Goal: Communication & Community: Answer question/provide support

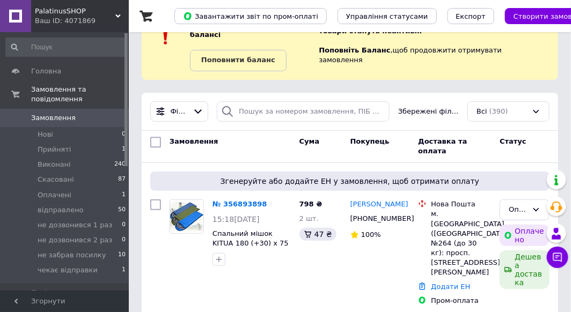
scroll to position [54, 0]
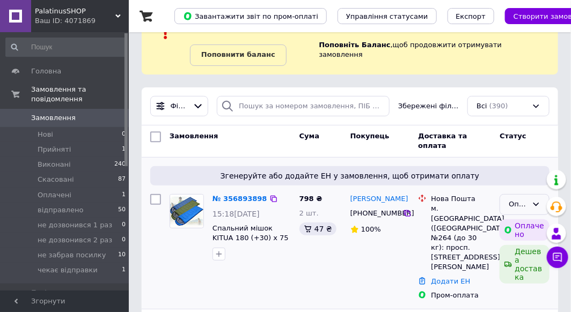
click at [531, 194] on div "Оплачено" at bounding box center [524, 204] width 50 height 21
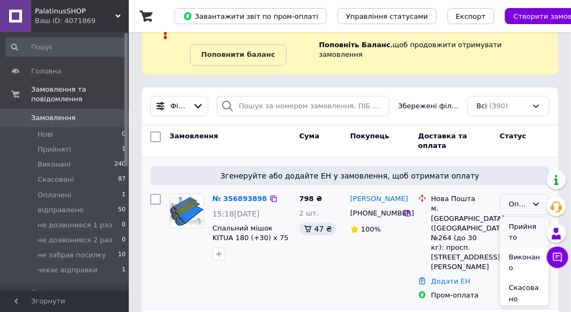
click at [519, 219] on li "Прийнято" at bounding box center [524, 232] width 49 height 31
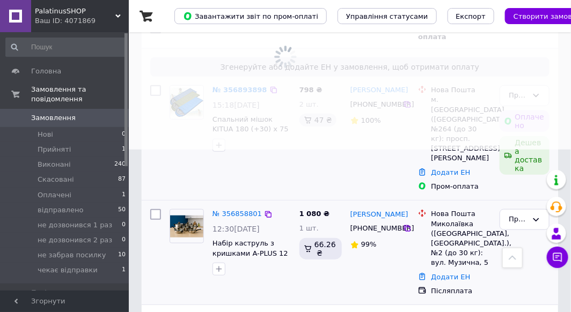
scroll to position [161, 0]
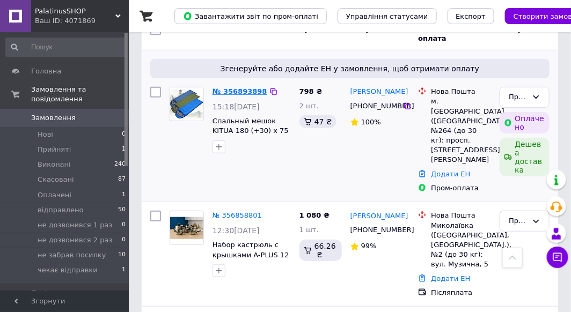
click at [230, 87] on link "№ 356893898" at bounding box center [239, 91] width 55 height 8
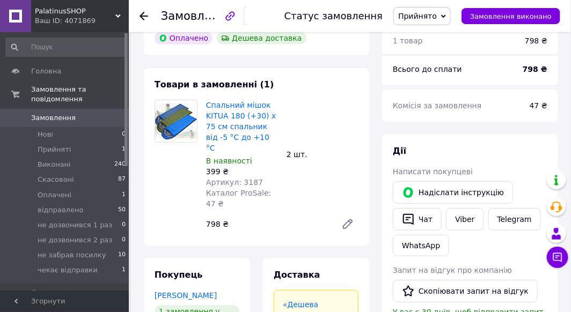
scroll to position [107, 0]
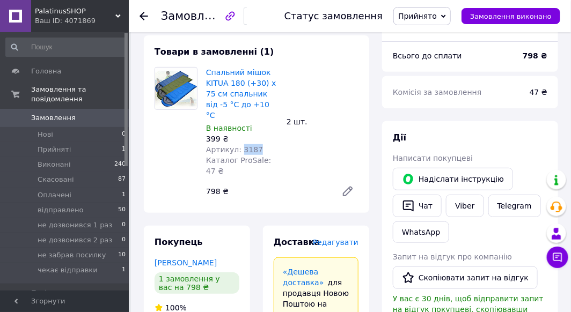
drag, startPoint x: 238, startPoint y: 139, endPoint x: 262, endPoint y: 138, distance: 23.7
click at [262, 144] on div "Артикул: 3187" at bounding box center [242, 149] width 72 height 11
copy span "3187"
click at [447, 21] on span "Прийнято" at bounding box center [421, 16] width 57 height 18
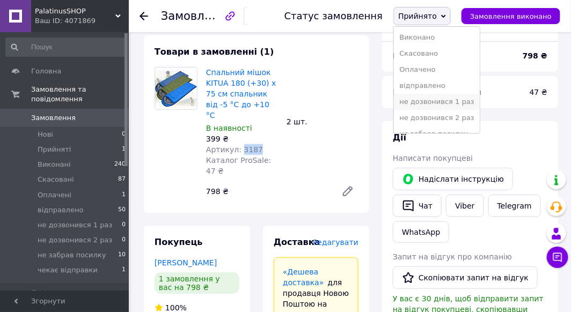
scroll to position [27, 0]
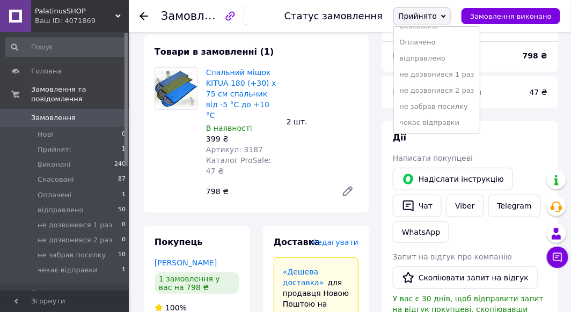
click at [452, 124] on li "чекає відправки" at bounding box center [436, 123] width 85 height 16
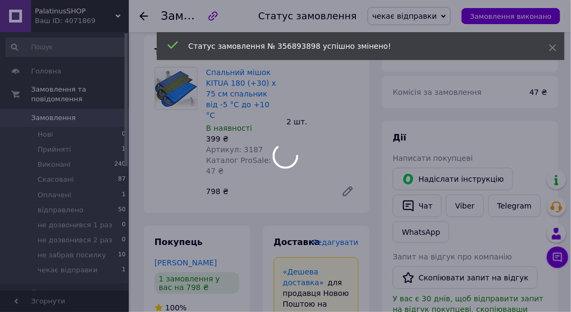
click at [145, 17] on div at bounding box center [285, 156] width 571 height 312
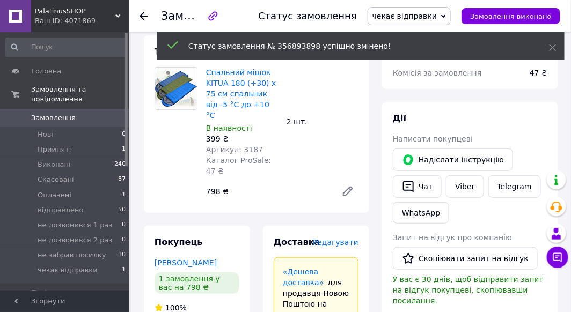
click at [143, 17] on icon at bounding box center [143, 16] width 9 height 9
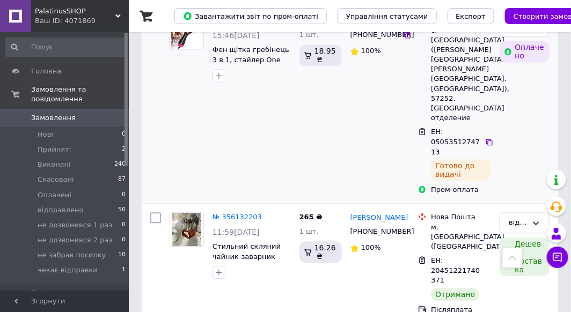
scroll to position [644, 0]
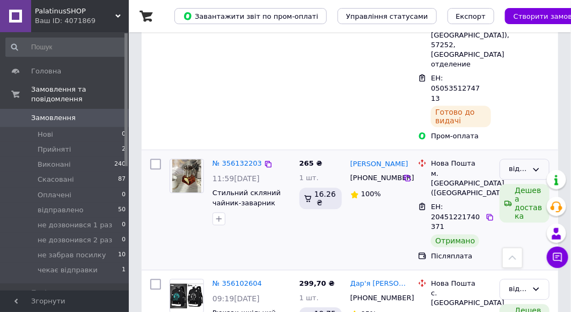
click at [533, 165] on icon at bounding box center [535, 169] width 9 height 9
click at [521, 212] on li "Виконано" at bounding box center [524, 227] width 49 height 31
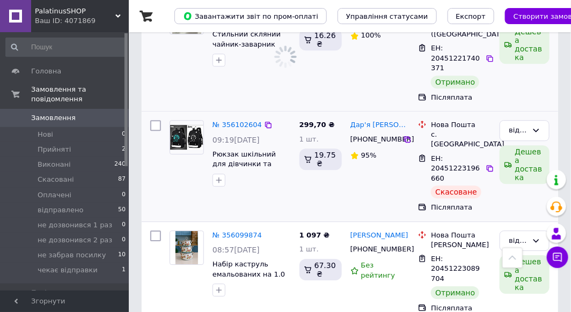
scroll to position [804, 0]
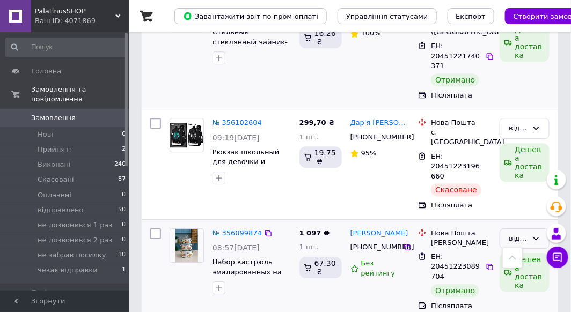
click at [538, 228] on div "відправлено" at bounding box center [524, 238] width 50 height 21
click at [520, 282] on li "Виконано" at bounding box center [524, 297] width 49 height 31
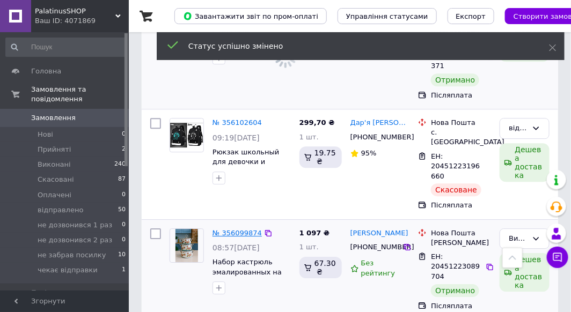
click at [240, 229] on link "№ 356099874" at bounding box center [236, 233] width 49 height 8
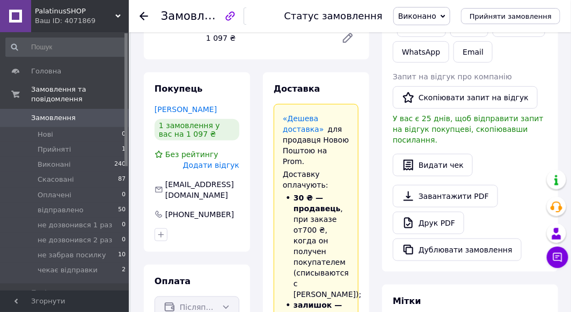
scroll to position [215, 0]
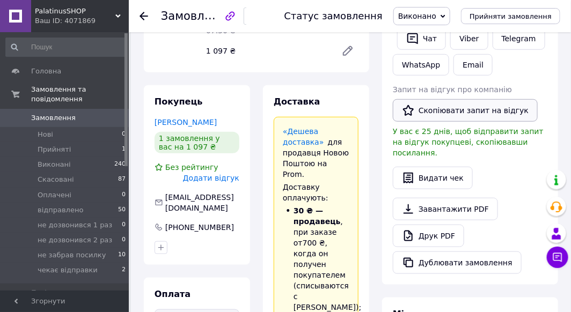
click at [455, 110] on button "Скопіювати запит на відгук" at bounding box center [465, 110] width 145 height 23
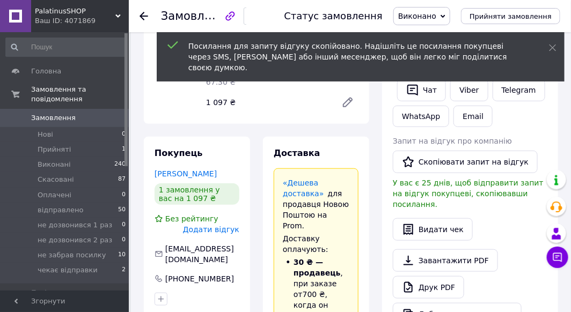
scroll to position [161, 0]
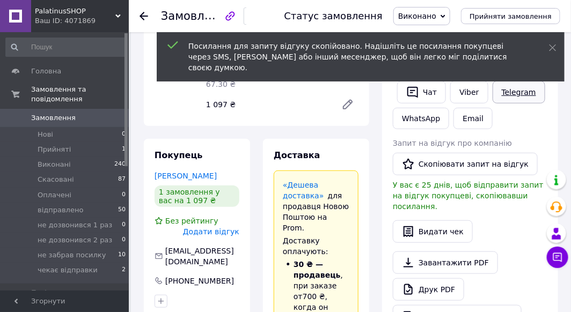
click at [504, 93] on link "Telegram" at bounding box center [518, 92] width 53 height 23
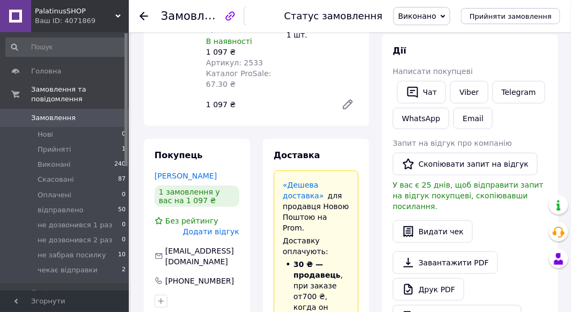
scroll to position [161, 0]
click at [436, 164] on button "Скопіювати запит на відгук" at bounding box center [465, 164] width 145 height 23
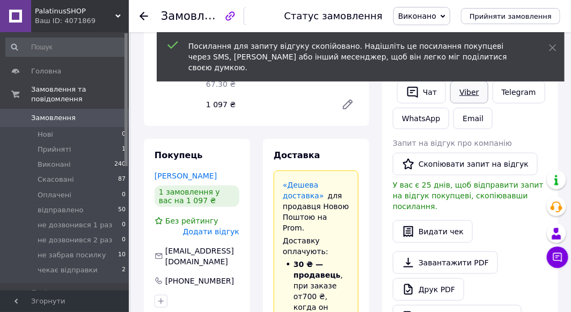
click at [466, 91] on link "Viber" at bounding box center [469, 92] width 38 height 23
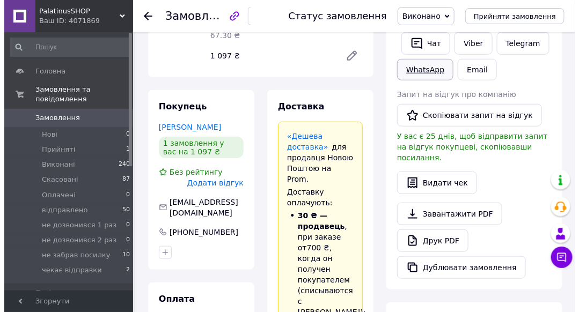
scroll to position [215, 0]
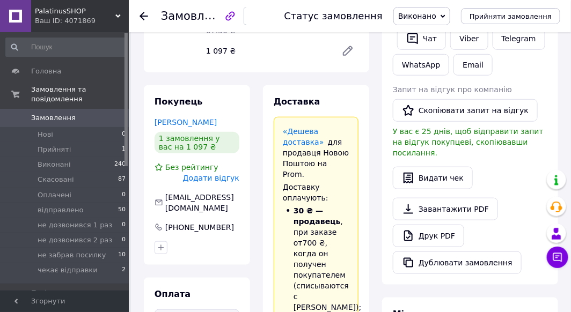
click at [210, 177] on span "Додати відгук" at bounding box center [211, 178] width 56 height 9
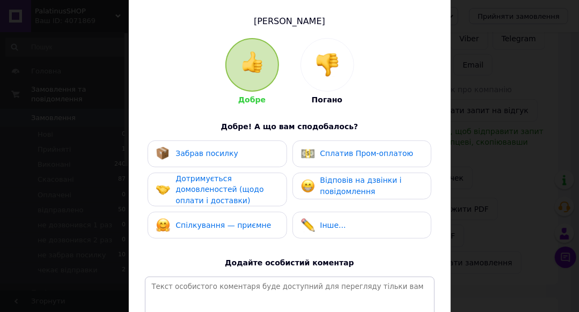
scroll to position [107, 0]
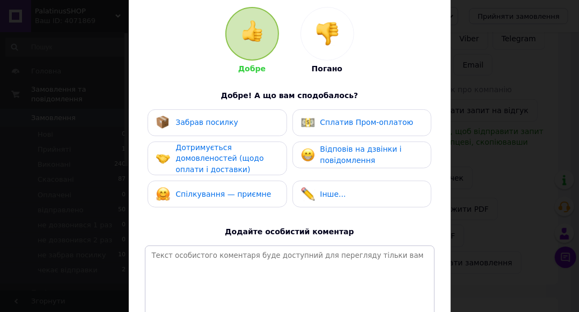
click at [237, 118] on div "Забрав посилку" at bounding box center [217, 123] width 122 height 14
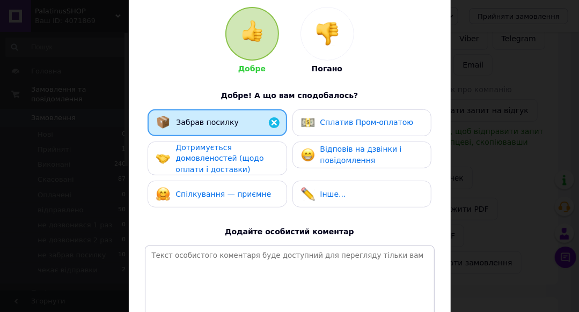
click at [230, 153] on span "Дотримується домовленостей (щодо оплати і доставки)" at bounding box center [219, 158] width 88 height 31
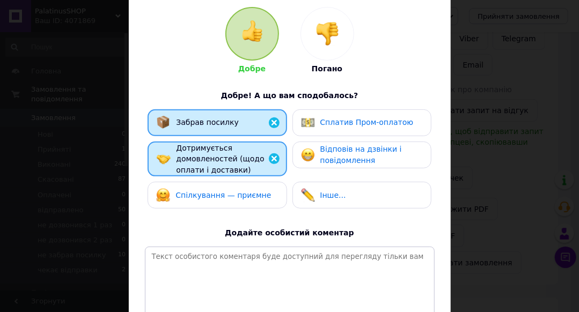
click at [224, 191] on span "Спілкування — приємне" at bounding box center [222, 195] width 95 height 9
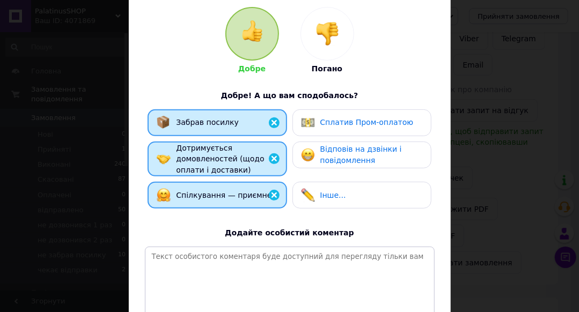
click at [360, 150] on span "Відповів на дзвінки і повідомлення" at bounding box center [361, 155] width 82 height 20
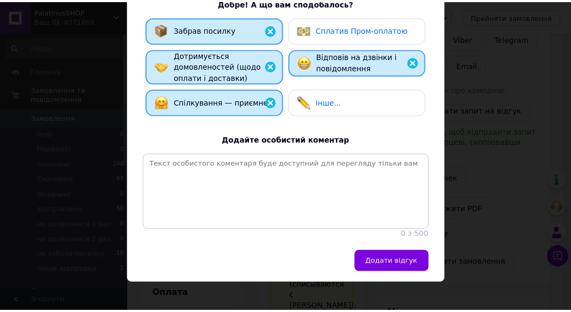
scroll to position [218, 0]
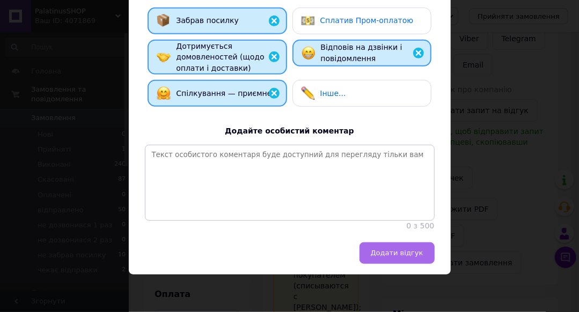
click at [403, 253] on span "Додати відгук" at bounding box center [397, 253] width 53 height 8
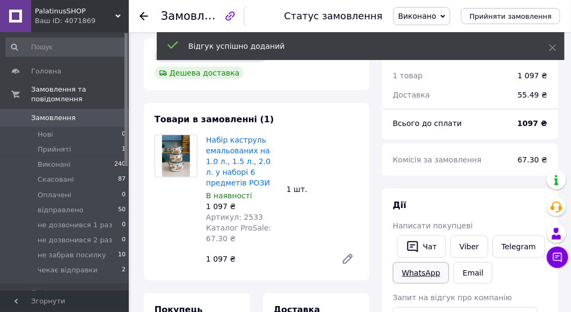
scroll to position [0, 0]
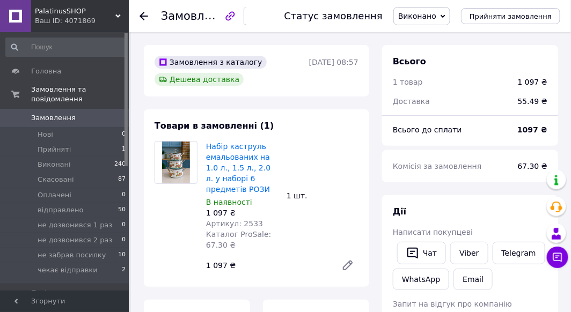
click at [147, 14] on icon at bounding box center [143, 16] width 9 height 9
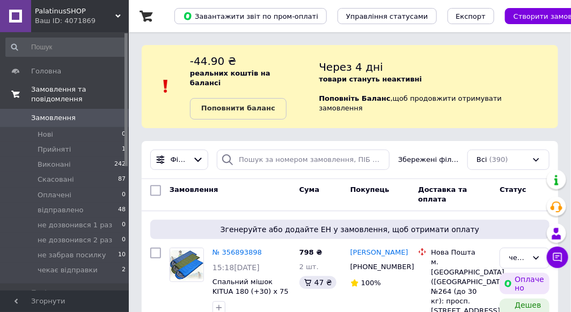
click at [81, 87] on span "Замовлення та повідомлення" at bounding box center [80, 94] width 98 height 19
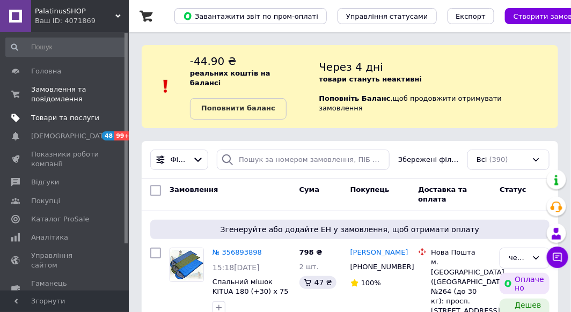
click at [70, 114] on span "Товари та послуги" at bounding box center [65, 118] width 68 height 10
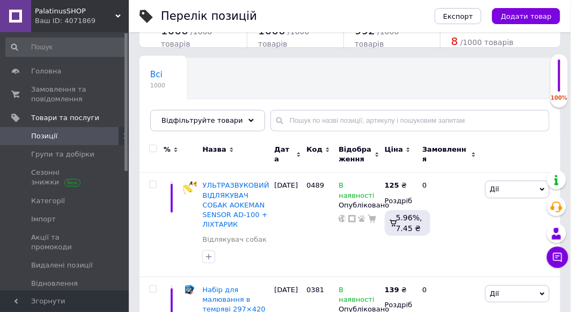
scroll to position [54, 0]
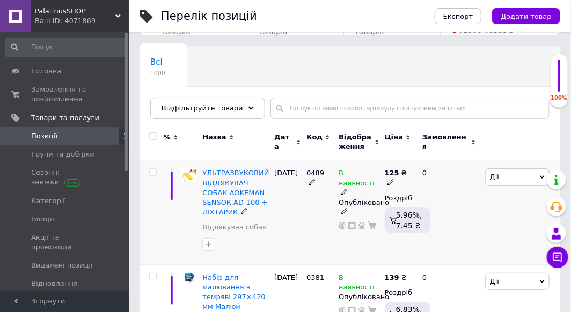
click at [151, 170] on input "checkbox" at bounding box center [152, 172] width 7 height 7
checkbox input "true"
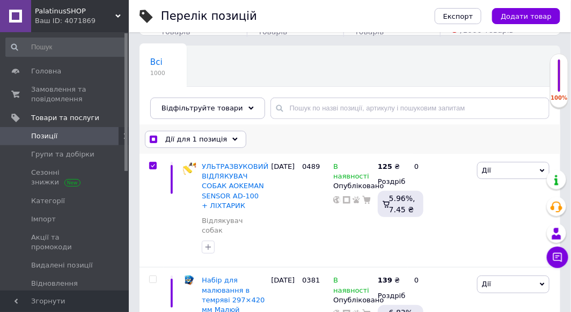
click at [232, 137] on use at bounding box center [234, 138] width 5 height 3
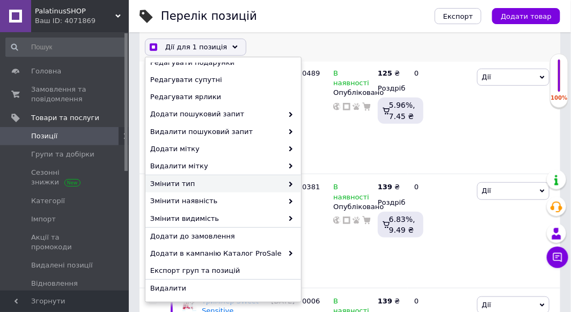
scroll to position [161, 0]
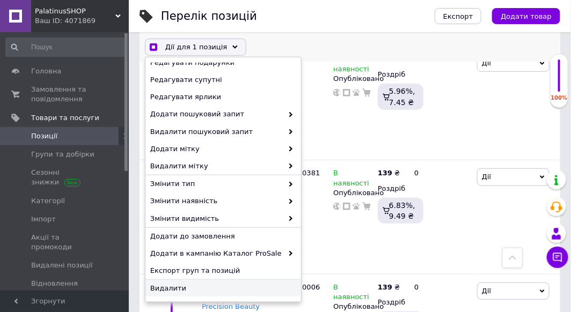
click at [188, 290] on span "Видалити" at bounding box center [221, 289] width 143 height 10
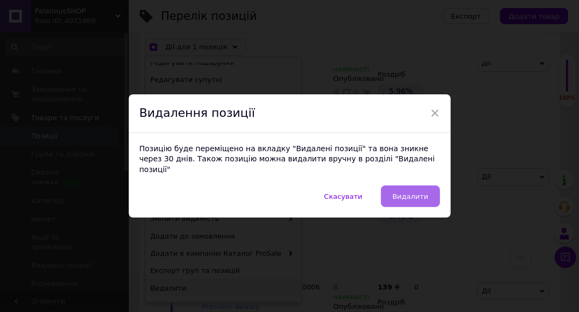
click at [399, 199] on button "Видалити" at bounding box center [410, 196] width 58 height 21
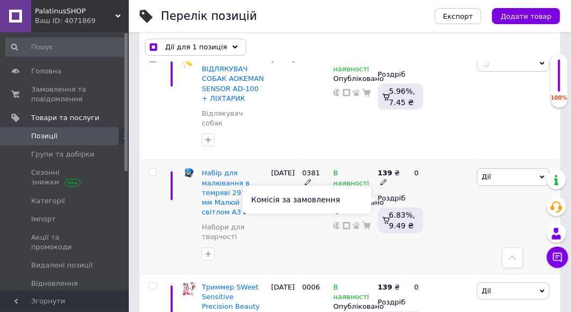
click at [402, 211] on span "6.83%, 9.49 ₴" at bounding box center [402, 220] width 26 height 19
checkbox input "true"
checkbox input "false"
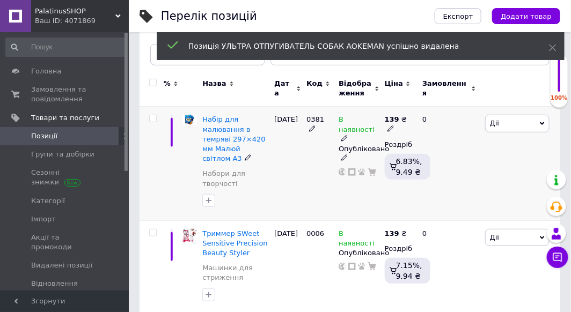
scroll to position [54, 0]
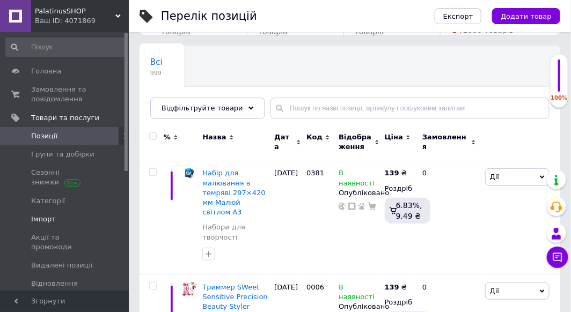
click at [68, 215] on span "Імпорт" at bounding box center [65, 220] width 68 height 10
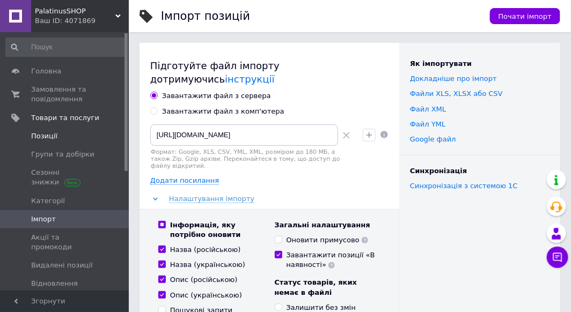
click at [63, 138] on span "Позиції" at bounding box center [65, 136] width 68 height 10
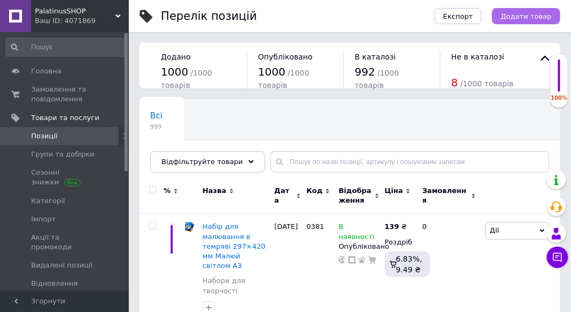
click at [520, 12] on span "Додати товар" at bounding box center [525, 16] width 51 height 8
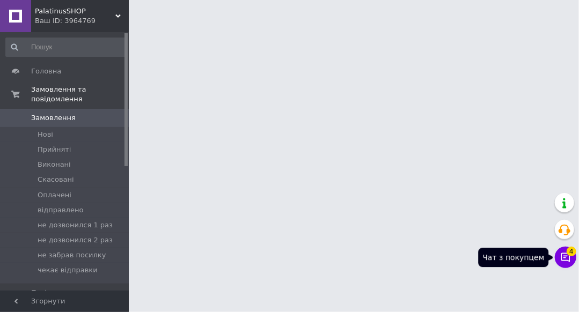
click at [565, 252] on button "Чат з покупцем 4" at bounding box center [565, 257] width 21 height 21
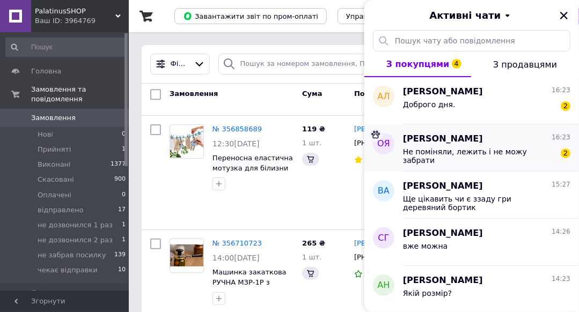
click at [522, 154] on span "Не поміняли, лежить і не можу забрати" at bounding box center [479, 155] width 152 height 17
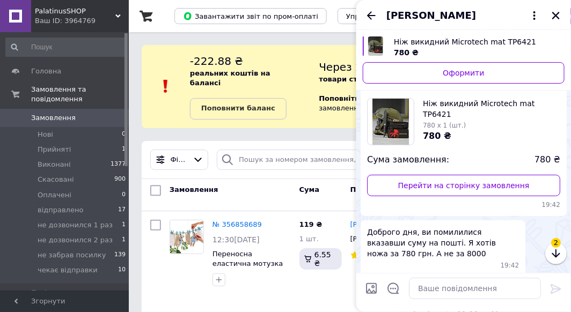
scroll to position [533, 0]
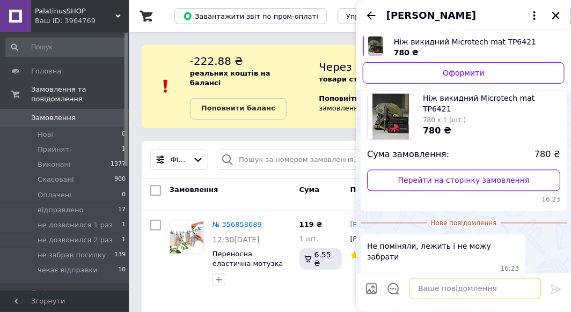
click at [477, 287] on textarea at bounding box center [475, 288] width 132 height 21
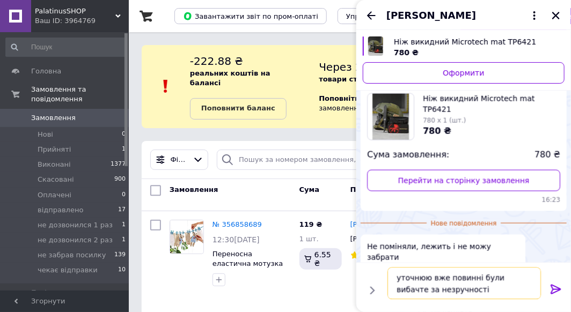
type textarea "уточнюю вже повинні були вибачте за незручності"
click at [550, 291] on icon at bounding box center [555, 289] width 13 height 13
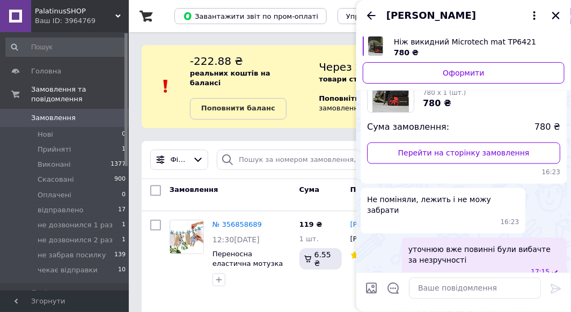
scroll to position [536, 0]
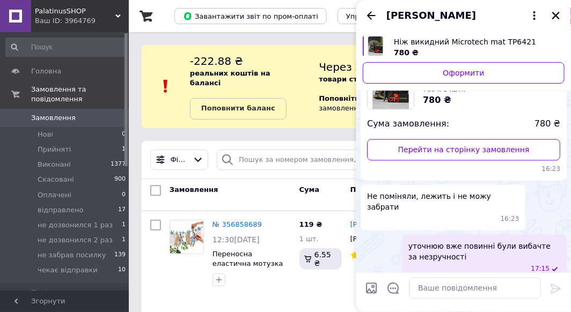
click at [556, 14] on icon "Закрити" at bounding box center [556, 16] width 10 height 10
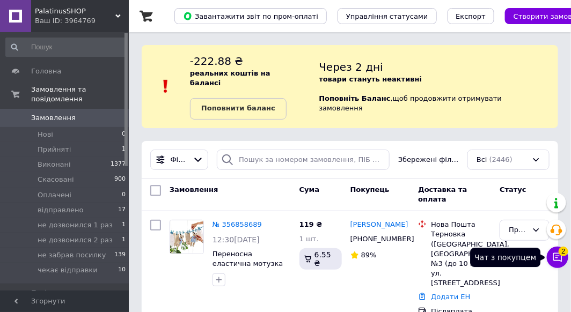
click at [557, 254] on icon at bounding box center [557, 257] width 11 height 11
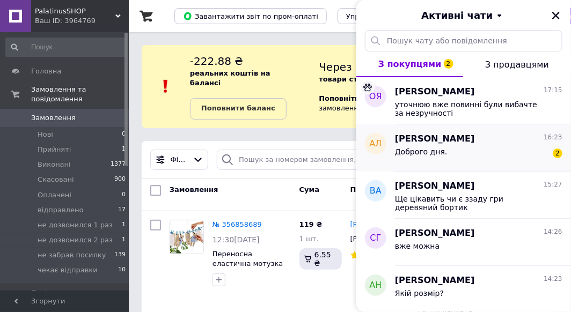
click at [465, 153] on div "Доброго дня. 2" at bounding box center [478, 153] width 167 height 17
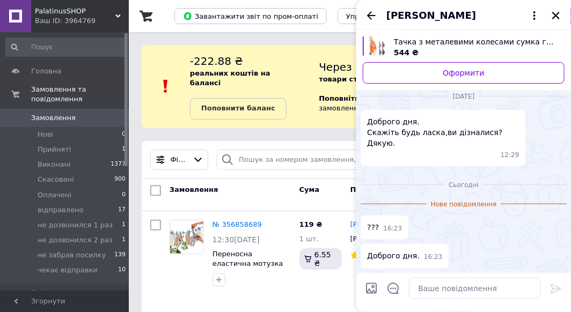
scroll to position [165, 0]
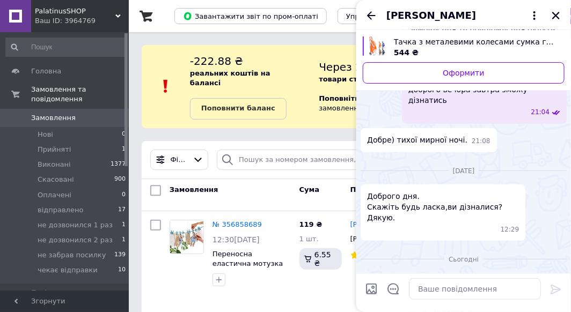
click at [417, 42] on span "Тачка з металевими колесами сумка господарська на колесах Кравчучка" at bounding box center [475, 41] width 162 height 11
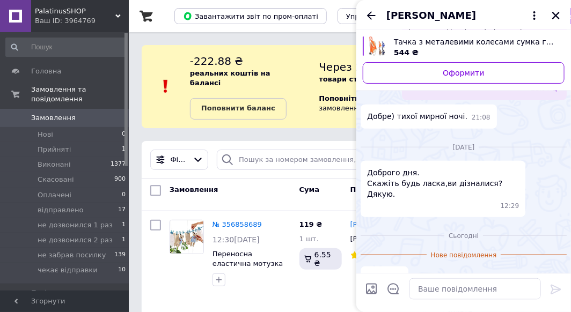
scroll to position [217, 0]
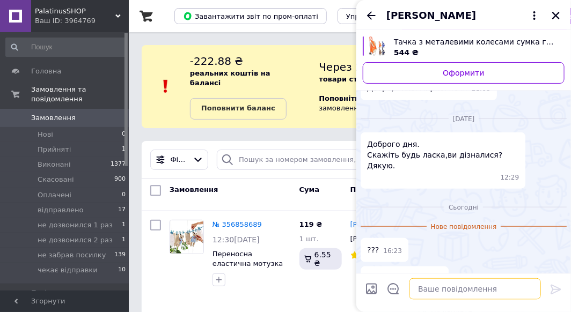
click at [445, 290] on textarea at bounding box center [475, 288] width 132 height 21
type textarea "л"
type textarea "доброго дня вибачте пропустили вас"
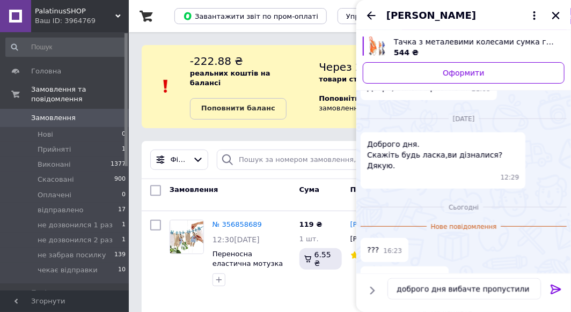
click at [556, 294] on icon at bounding box center [555, 289] width 13 height 13
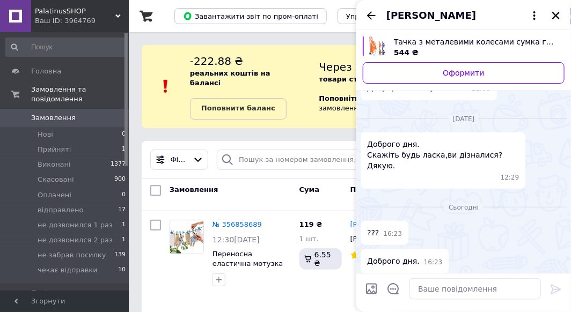
scroll to position [239, 0]
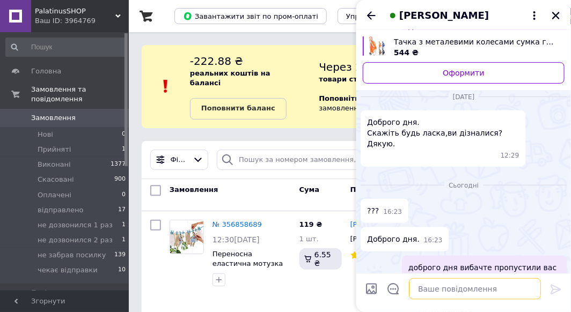
click at [443, 294] on textarea at bounding box center [475, 288] width 132 height 21
paste textarea "синя ,червона ,зелена"
type textarea "були синя ,червона ,зелена"
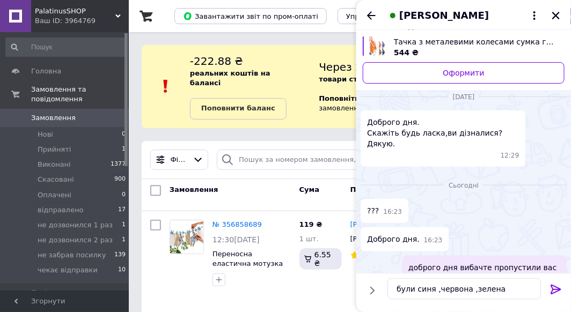
click at [555, 291] on icon at bounding box center [555, 289] width 10 height 10
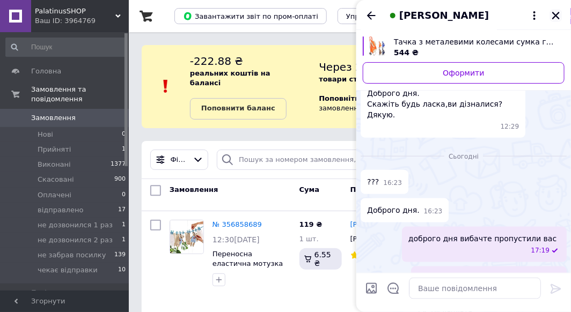
click at [557, 14] on icon "Закрити" at bounding box center [556, 16] width 8 height 8
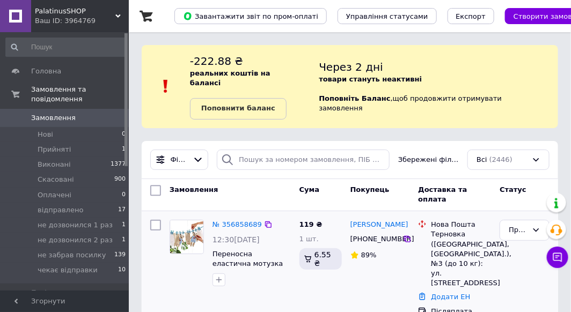
scroll to position [54, 0]
